Goal: Information Seeking & Learning: Learn about a topic

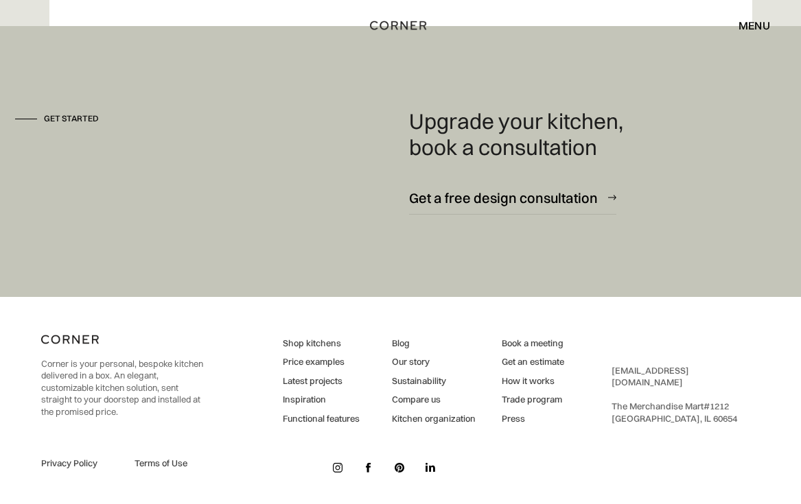
scroll to position [8773, 0]
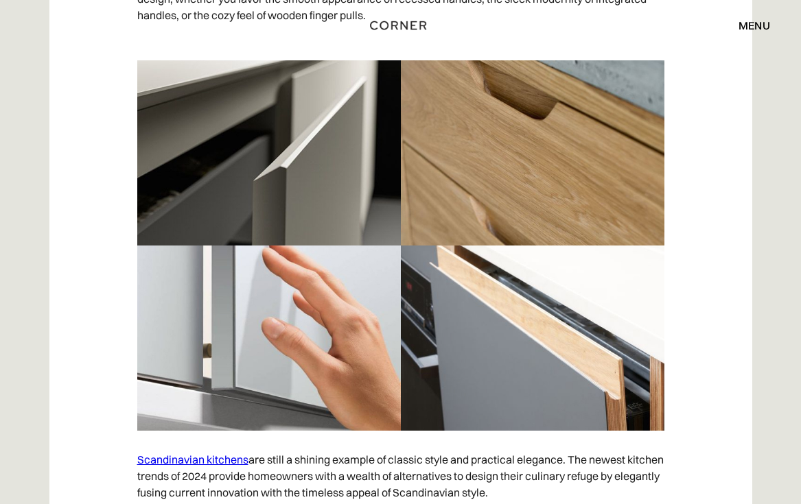
scroll to position [7847, 0]
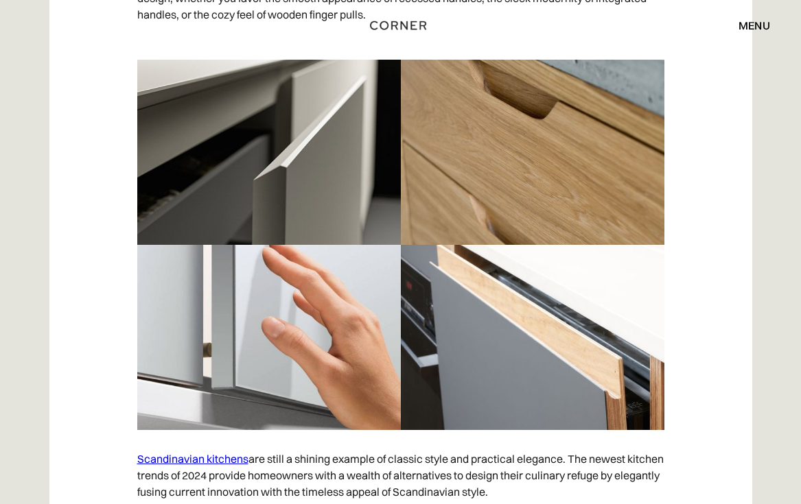
click at [213, 452] on link "Scandinavian kitchens" at bounding box center [192, 459] width 111 height 14
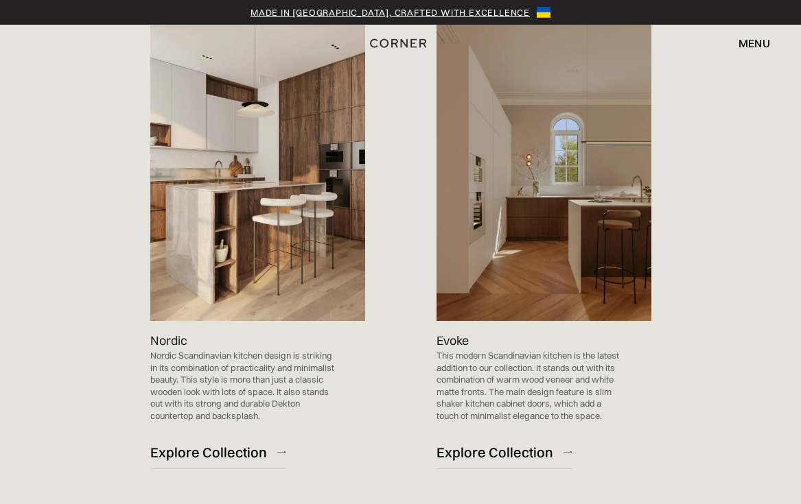
scroll to position [838, 0]
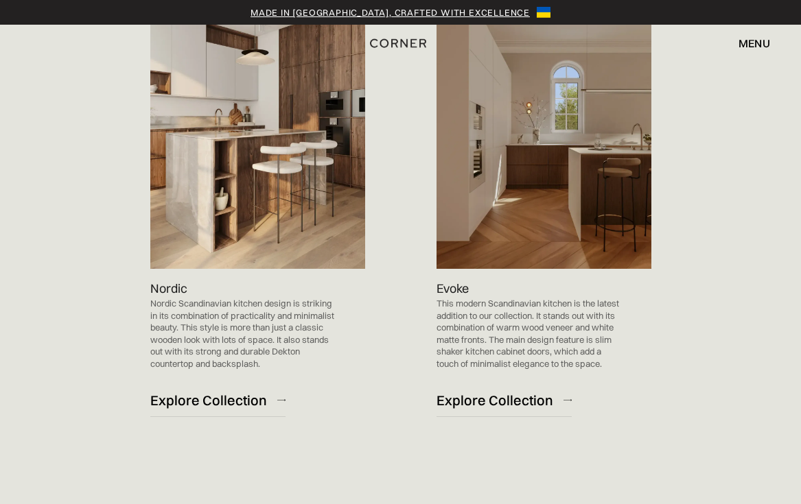
click at [535, 214] on img at bounding box center [543, 117] width 215 height 304
click at [504, 397] on div "Explore Collection" at bounding box center [494, 400] width 117 height 19
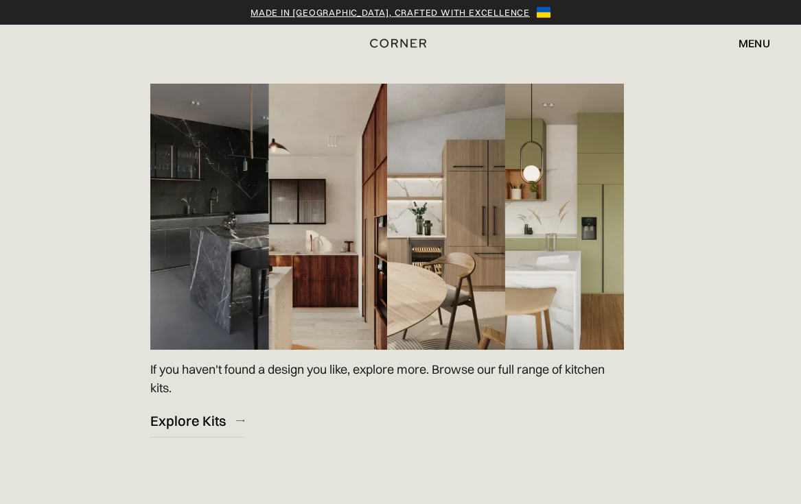
scroll to position [1859, 0]
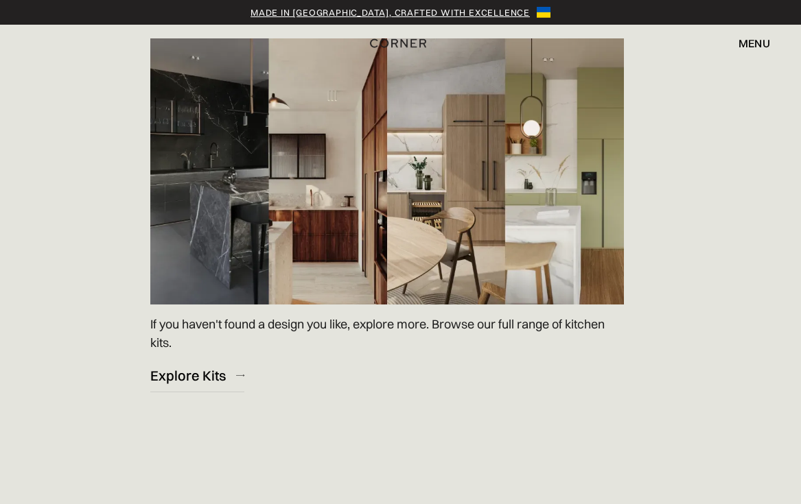
click at [345, 195] on img at bounding box center [387, 171] width 474 height 266
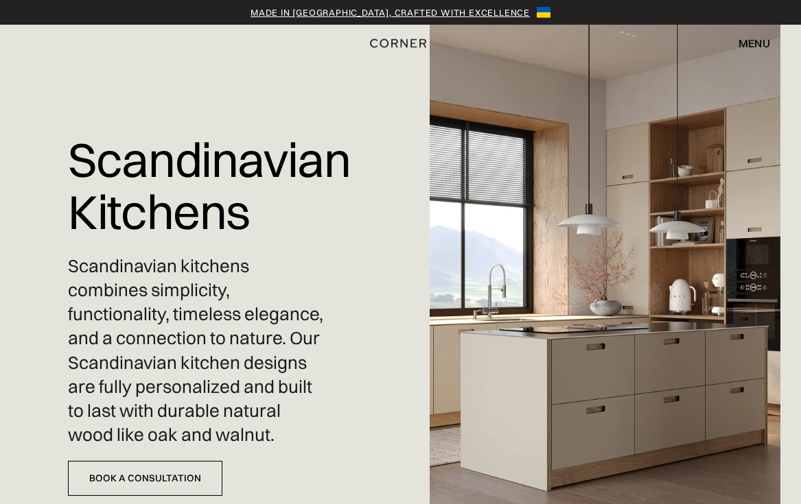
scroll to position [0, 0]
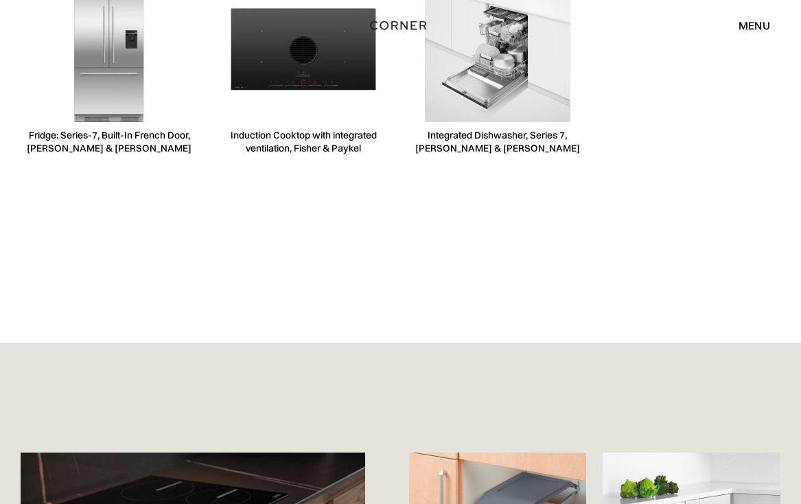
scroll to position [3573, 0]
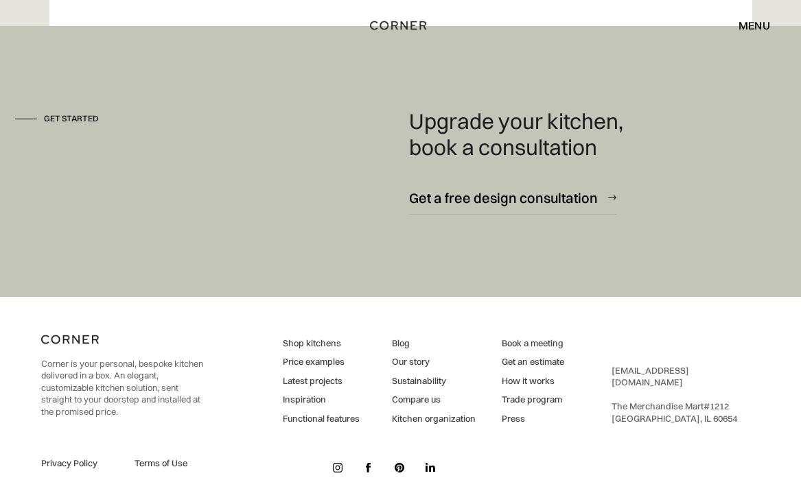
scroll to position [8773, 0]
